Goal: Communication & Community: Answer question/provide support

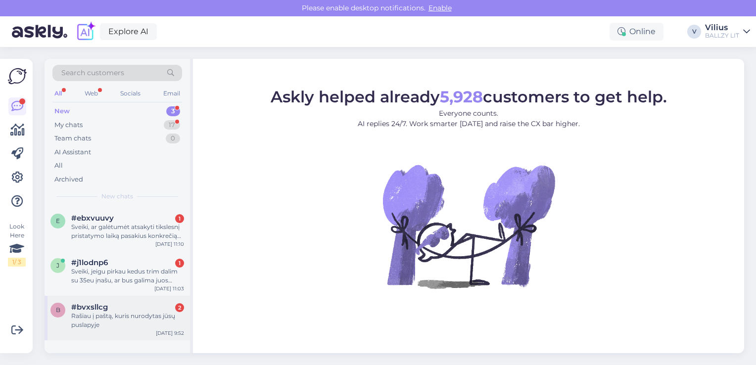
click at [137, 323] on div "Rašiau į paštą, kuris nurodytas jūsų puslapyje" at bounding box center [127, 321] width 113 height 18
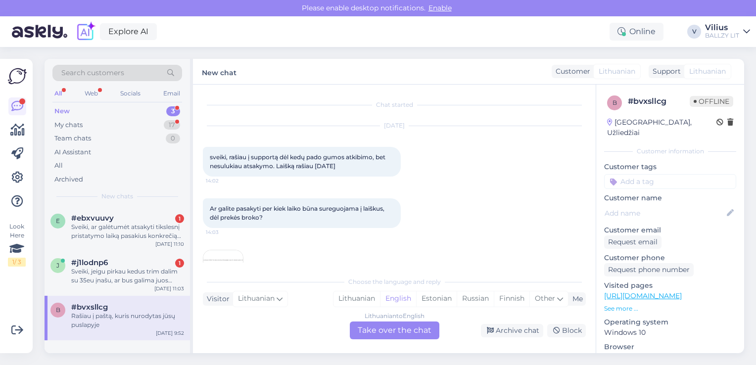
scroll to position [257, 0]
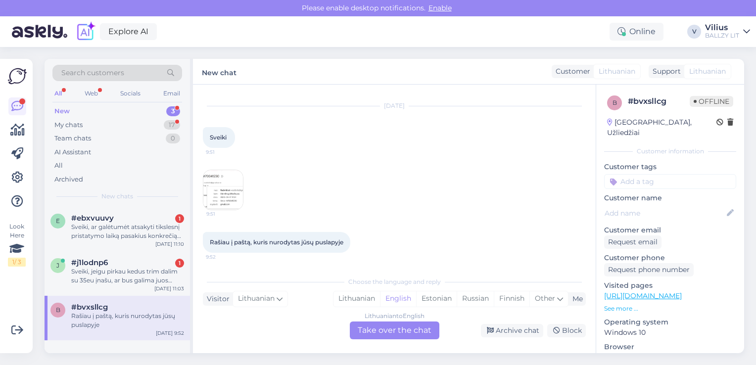
click at [236, 189] on img at bounding box center [223, 190] width 40 height 40
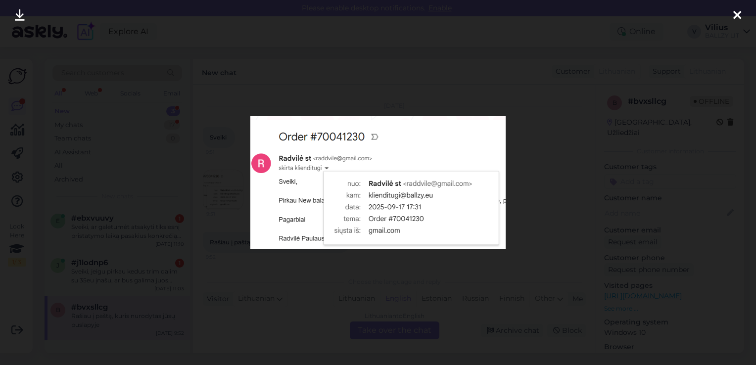
click at [407, 291] on div at bounding box center [378, 182] width 756 height 365
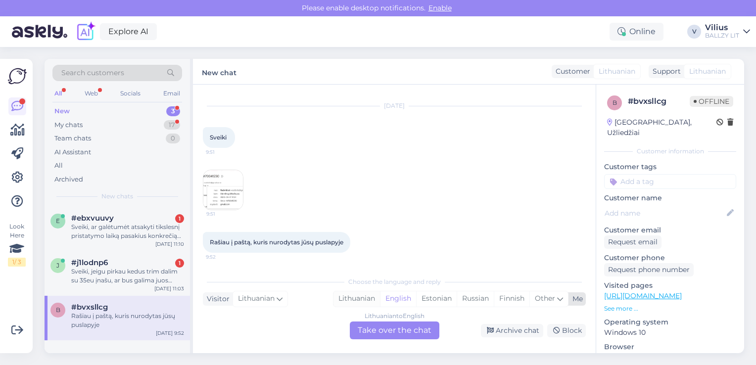
click at [355, 299] on div "Lithuanian" at bounding box center [357, 299] width 47 height 15
click at [224, 186] on img at bounding box center [223, 190] width 40 height 40
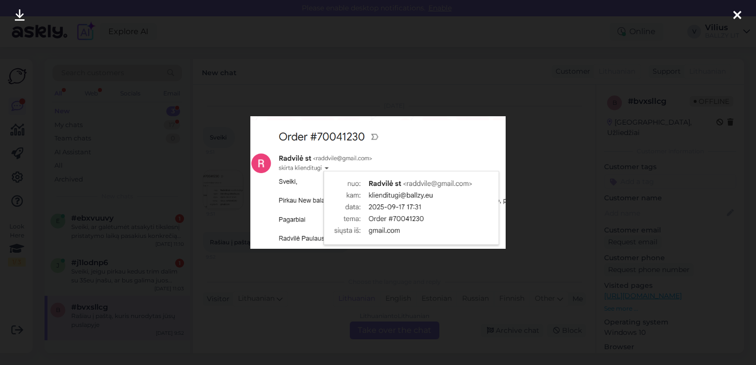
click at [420, 165] on img at bounding box center [379, 182] width 256 height 132
click at [556, 250] on div at bounding box center [378, 182] width 756 height 365
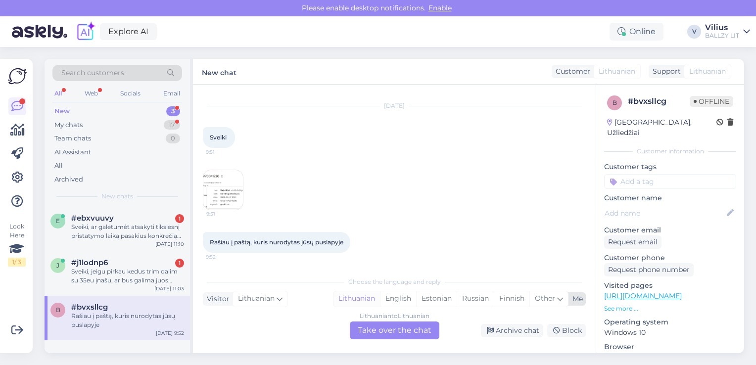
click at [351, 300] on div "Lithuanian" at bounding box center [357, 299] width 47 height 15
click at [370, 320] on div "Lithuanian to Lithuanian" at bounding box center [395, 316] width 70 height 9
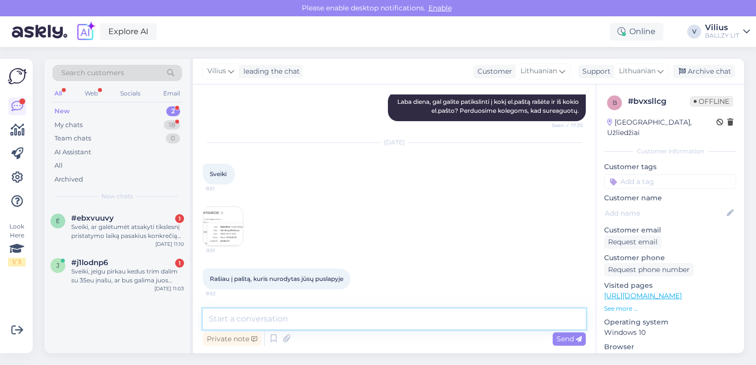
click at [361, 318] on textarea at bounding box center [394, 319] width 383 height 21
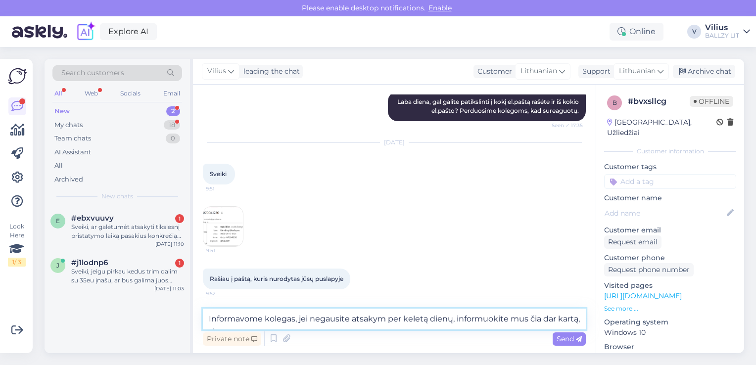
scroll to position [233, 0]
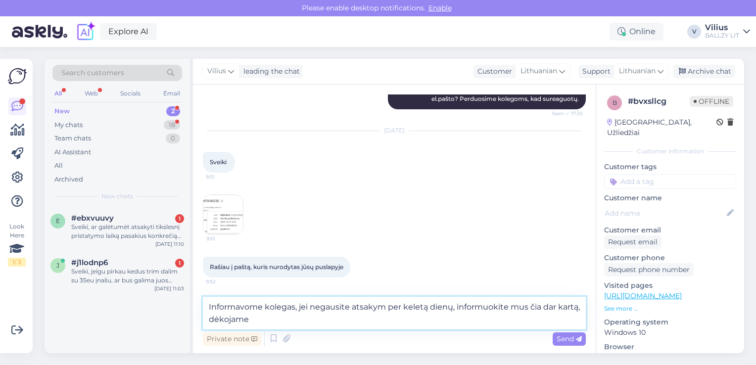
type textarea "Informavome kolegas, jei negausite atsakym per keletą dienų, informuokite mus č…"
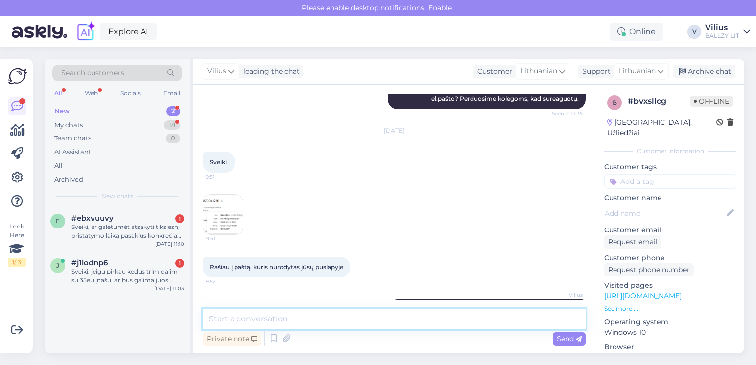
scroll to position [272, 0]
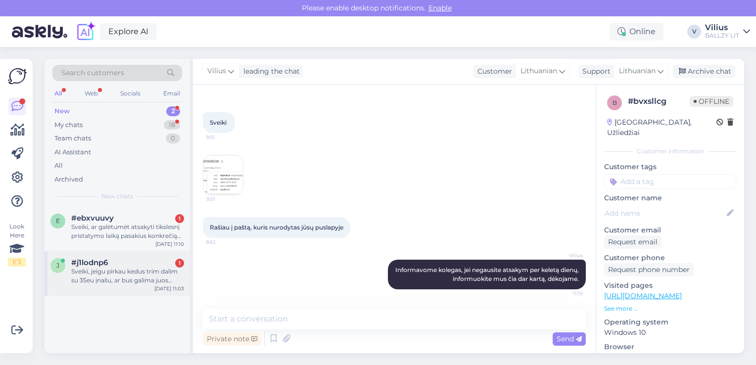
click at [132, 276] on div "Sveiki, jeigu pirkau kedus trim dalim su 35eu įnašu, ar bus galima juos grąžint…" at bounding box center [127, 276] width 113 height 18
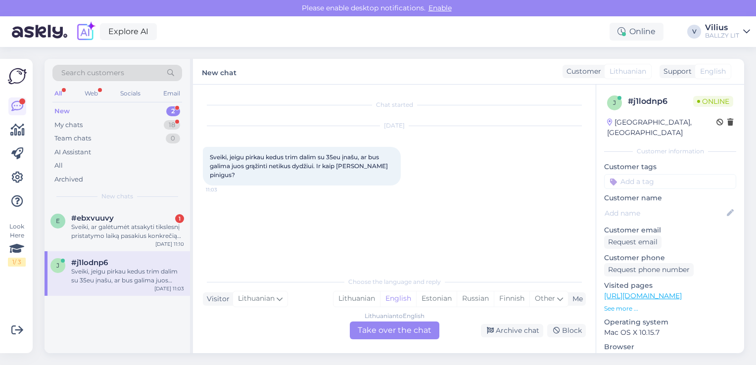
scroll to position [0, 0]
click at [354, 301] on div "Lithuanian" at bounding box center [357, 299] width 47 height 15
click at [385, 326] on div "Lithuanian to Lithuanian Take over the chat" at bounding box center [395, 331] width 90 height 18
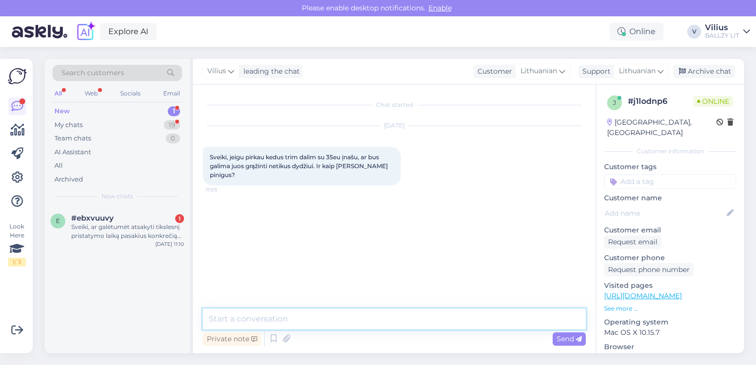
click at [357, 320] on textarea at bounding box center [394, 319] width 383 height 21
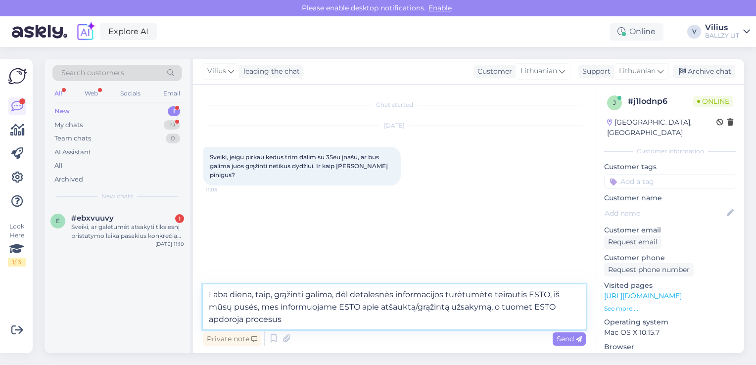
type textarea "Laba diena, taip, grąžinti galima, dėl detalesnės informacijos turėtumėte teira…"
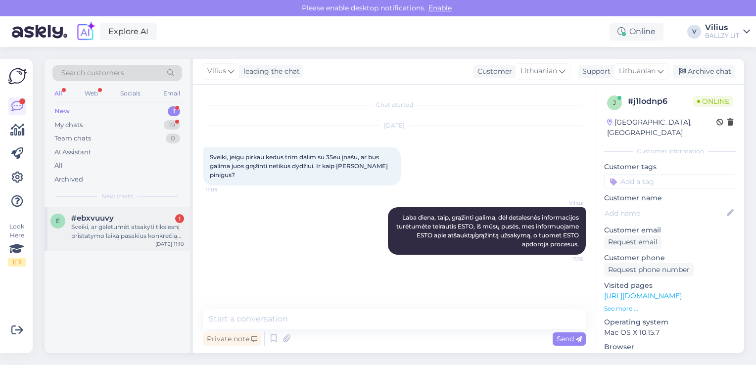
click at [121, 236] on div "Sveiki, ar galėtumėt atsakyti tikslesnį pristatymo laiką pasakius konkrečią pre…" at bounding box center [127, 232] width 113 height 18
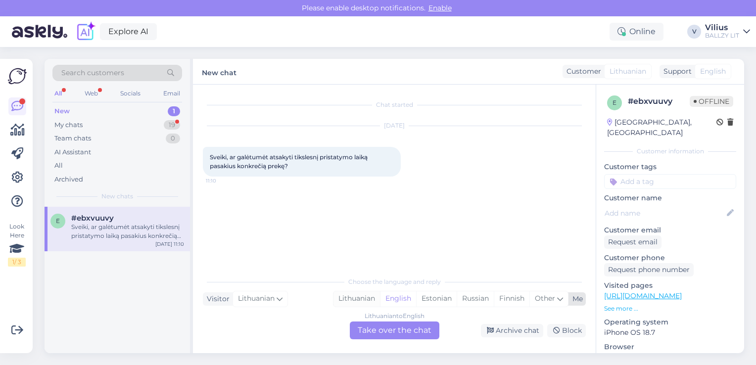
click at [370, 296] on div "Lithuanian" at bounding box center [357, 299] width 47 height 15
click at [391, 326] on div "Lithuanian to Lithuanian Take over the chat" at bounding box center [395, 331] width 90 height 18
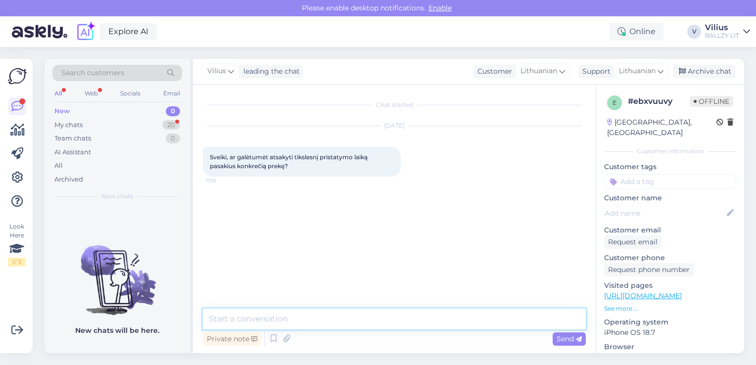
click at [383, 317] on textarea at bounding box center [394, 319] width 383 height 21
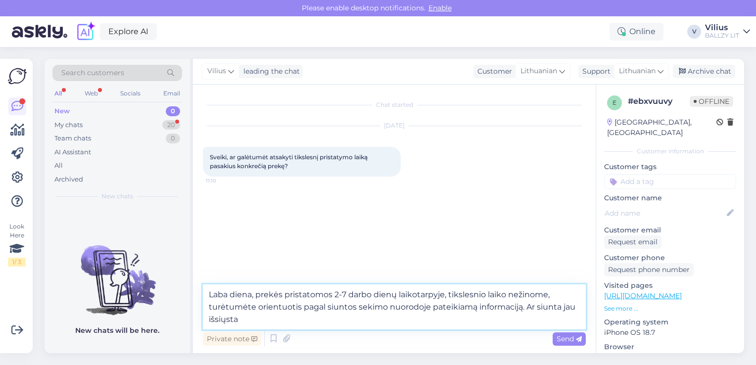
type textarea "Laba diena, prekės pristatomos 2-7 darbo dienų laikotarpyje, tikslesnio laiko n…"
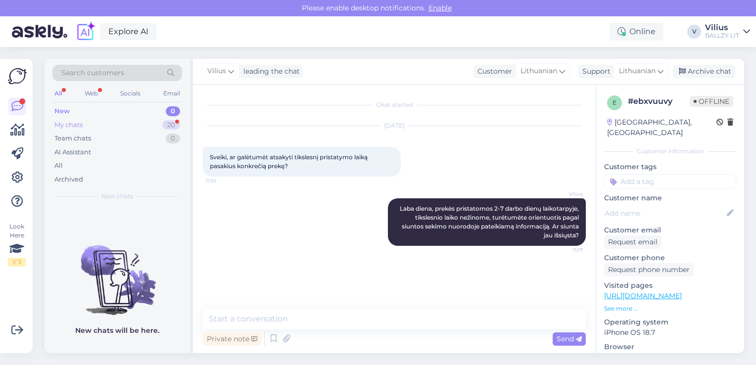
click at [83, 120] on div "My chats" at bounding box center [68, 125] width 28 height 10
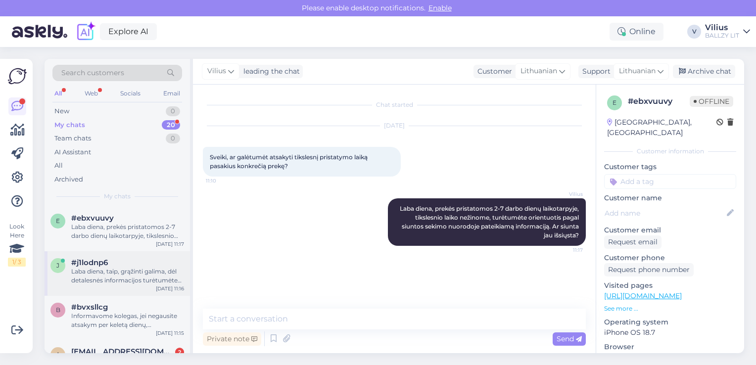
click at [118, 271] on div "Laba diena, taip, grąžinti galima, dėl detalesnės informacijos turėtumėte teira…" at bounding box center [127, 276] width 113 height 18
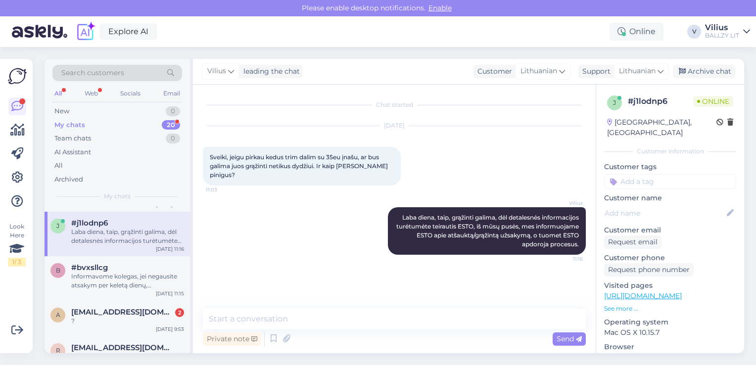
scroll to position [59, 0]
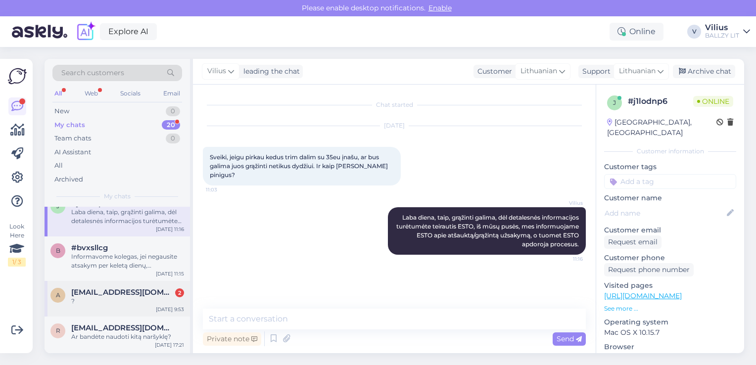
click at [129, 301] on div "?" at bounding box center [127, 301] width 113 height 9
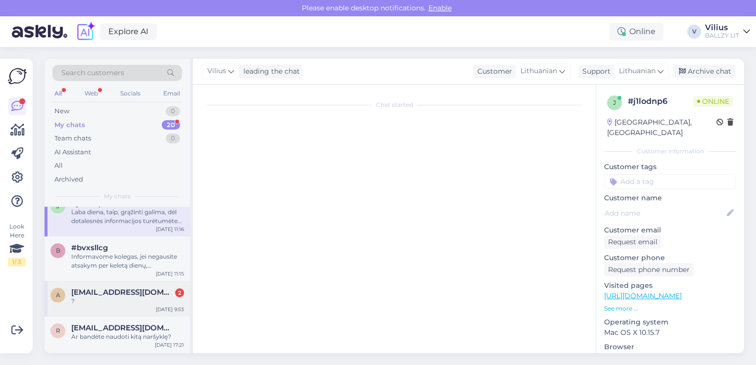
scroll to position [417, 0]
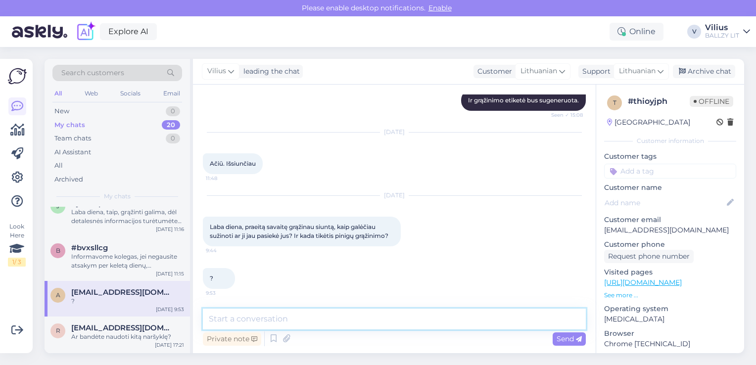
click at [289, 323] on textarea at bounding box center [394, 319] width 383 height 21
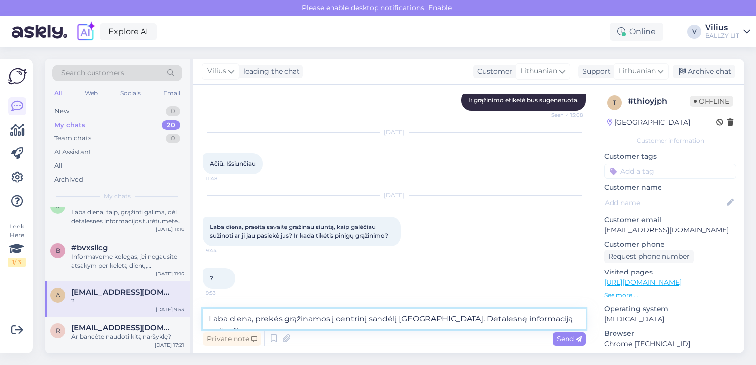
type textarea "Laba diena, prekės grąžinamos į centrinį sandėlį [GEOGRAPHIC_DATA]. Detalesnę i…"
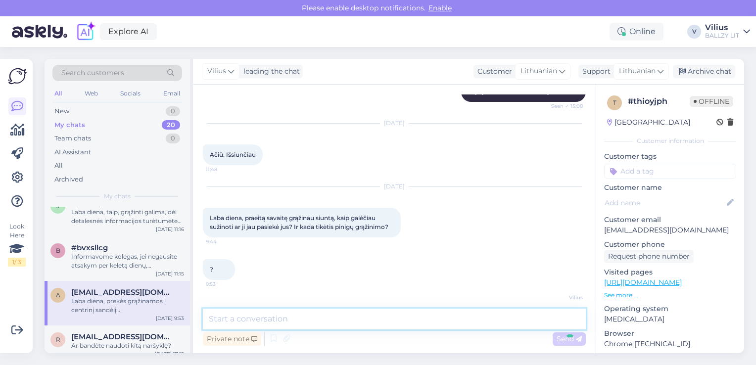
scroll to position [469, 0]
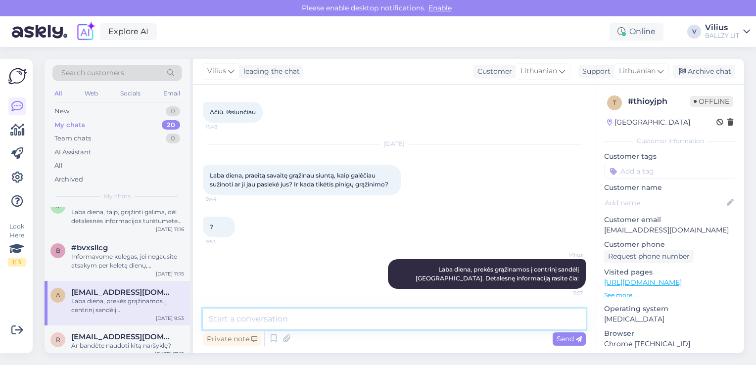
paste textarea "[URL][DOMAIN_NAME]"
type textarea "[URL][DOMAIN_NAME]"
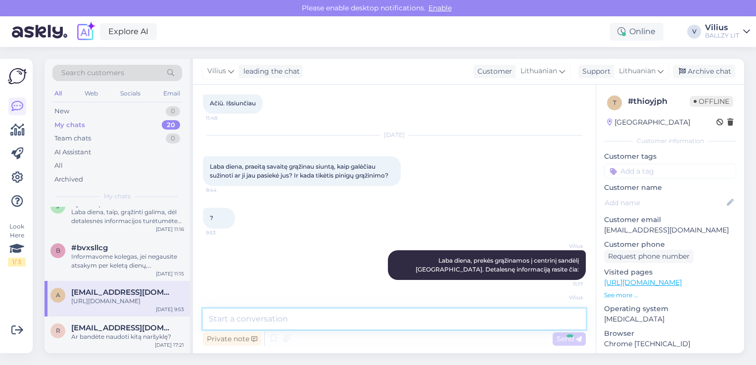
scroll to position [511, 0]
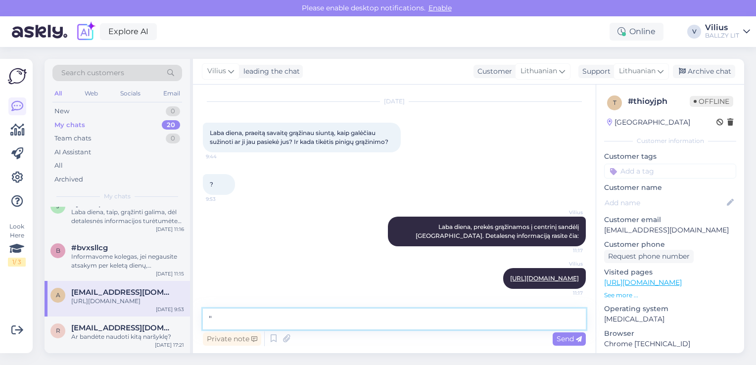
paste textarea "Kada gausiu grąžinamą sumą už grąžintą prekę? Jūsų grąžinimo apdorojimas gali u…"
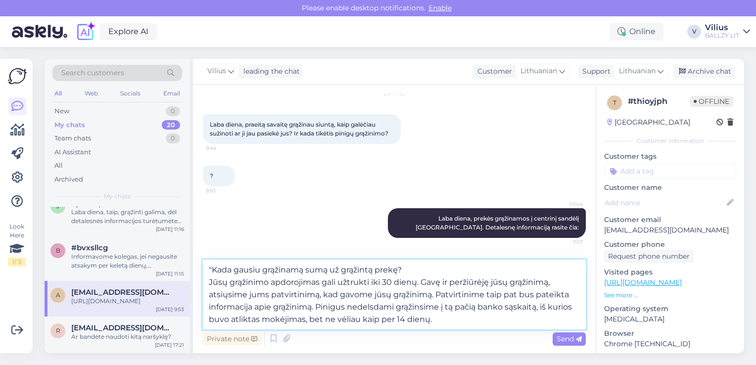
type textarea ""Kada gausiu grąžinamą sumą už grąžintą prekę? Jūsų grąžinimo apdorojimas gali …"
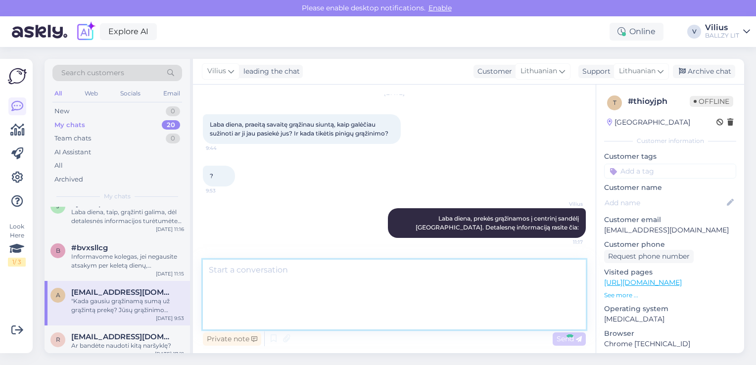
scroll to position [607, 0]
